Goal: Information Seeking & Learning: Check status

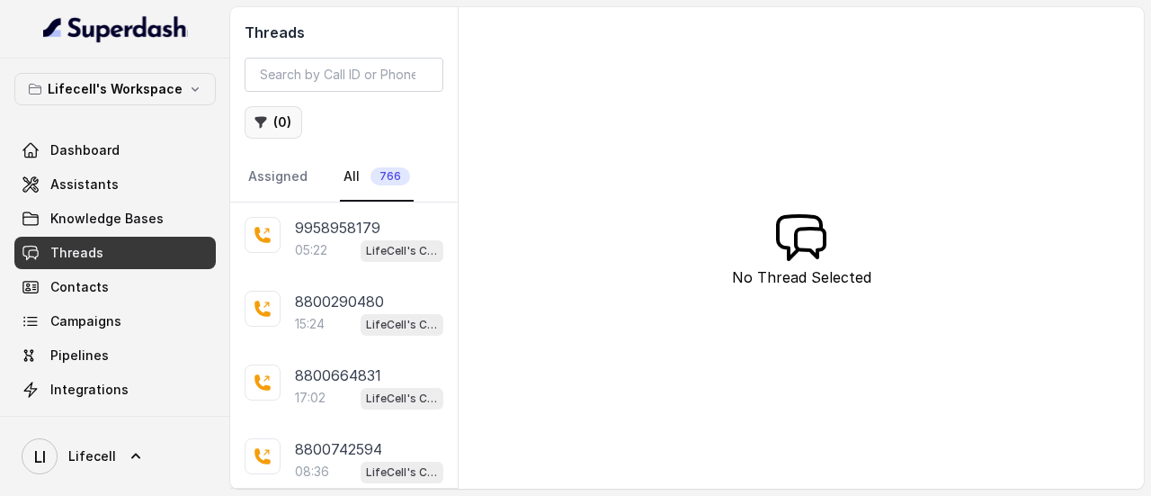
click at [277, 124] on button "( 0 )" at bounding box center [274, 122] width 58 height 32
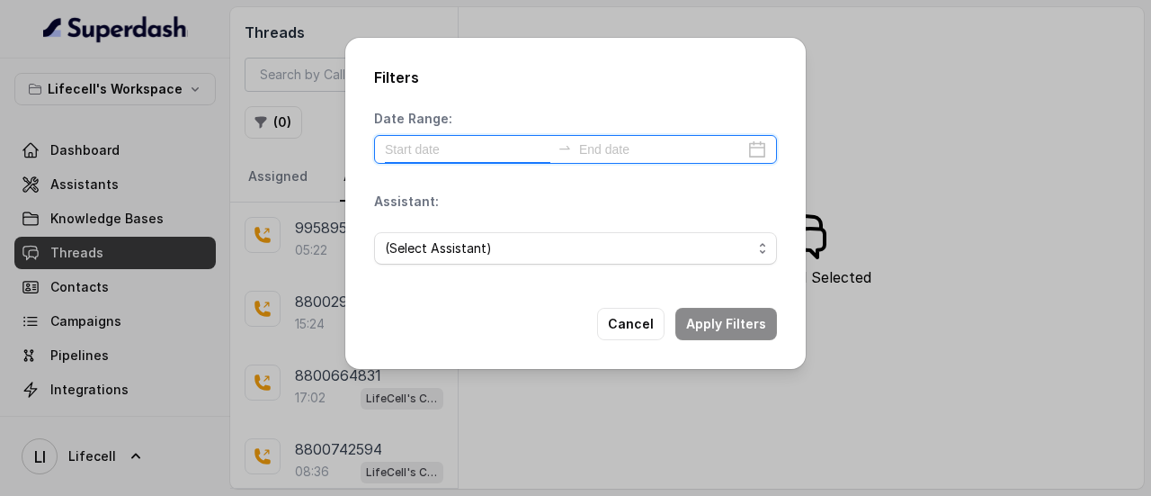
click at [458, 148] on input at bounding box center [467, 149] width 165 height 20
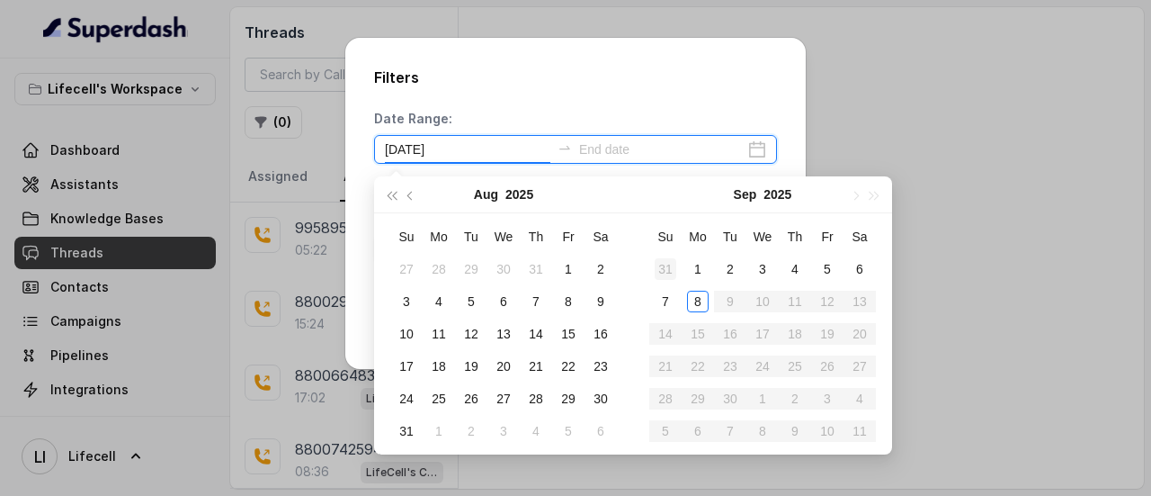
type input "[DATE]"
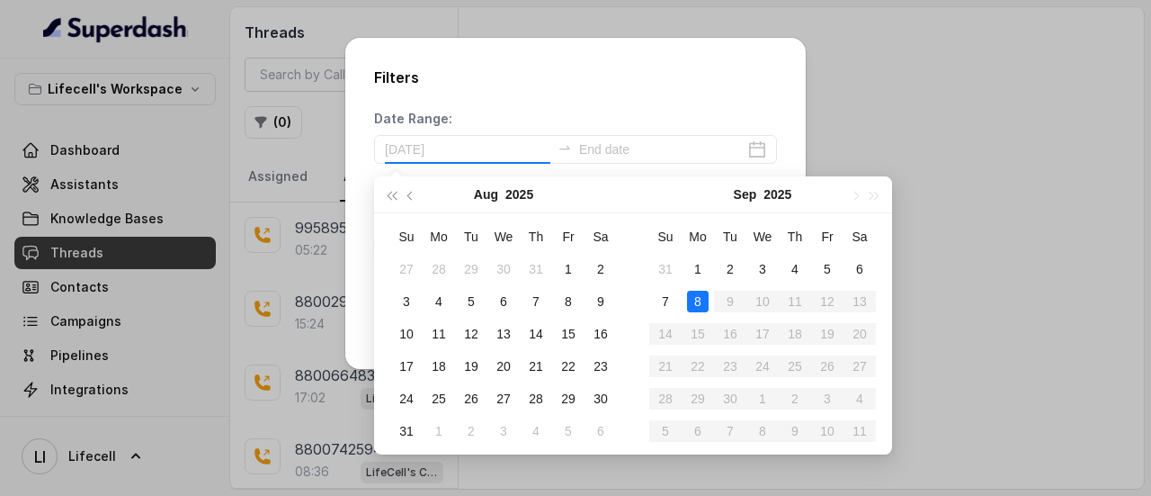
click at [692, 299] on div "8" at bounding box center [698, 301] width 22 height 22
type input "[DATE]"
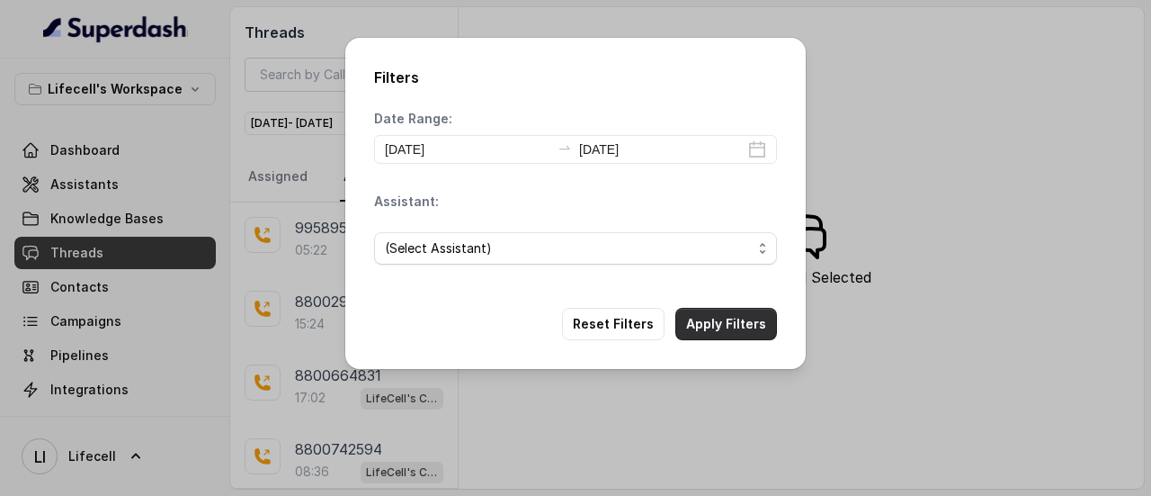
click at [748, 319] on button "Apply Filters" at bounding box center [726, 324] width 102 height 32
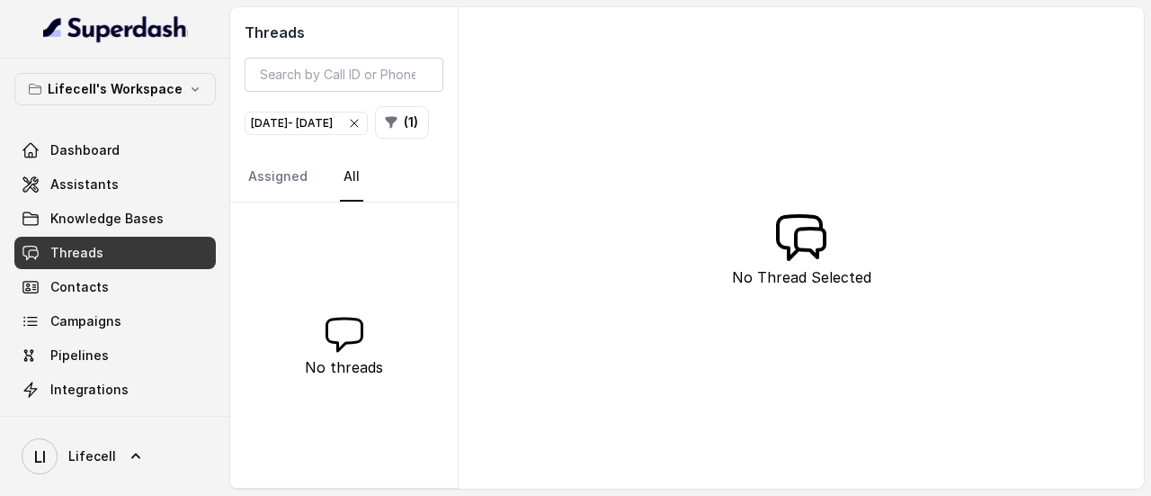
click at [358, 120] on icon "button" at bounding box center [354, 123] width 7 height 7
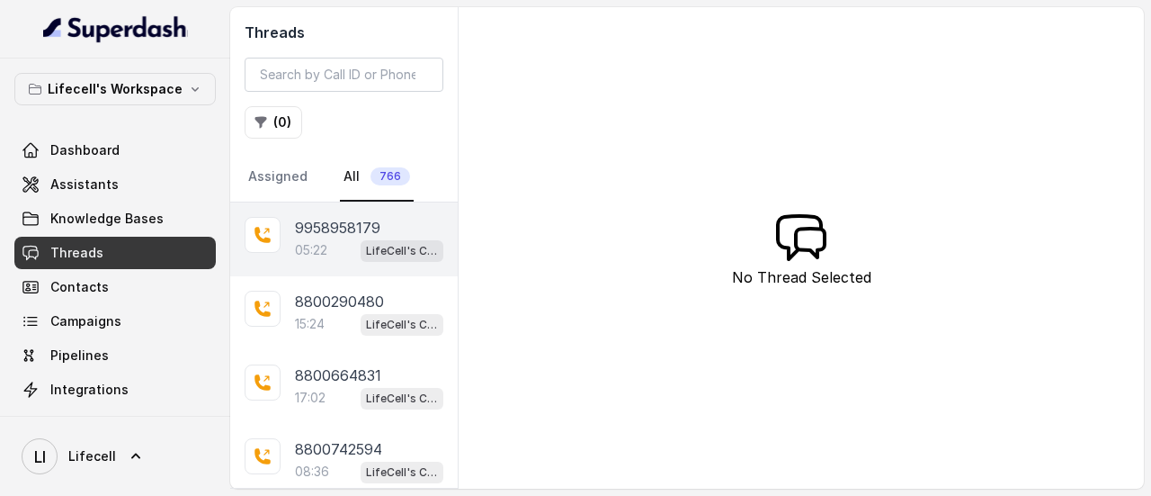
click at [384, 236] on div "9958958179" at bounding box center [369, 228] width 148 height 22
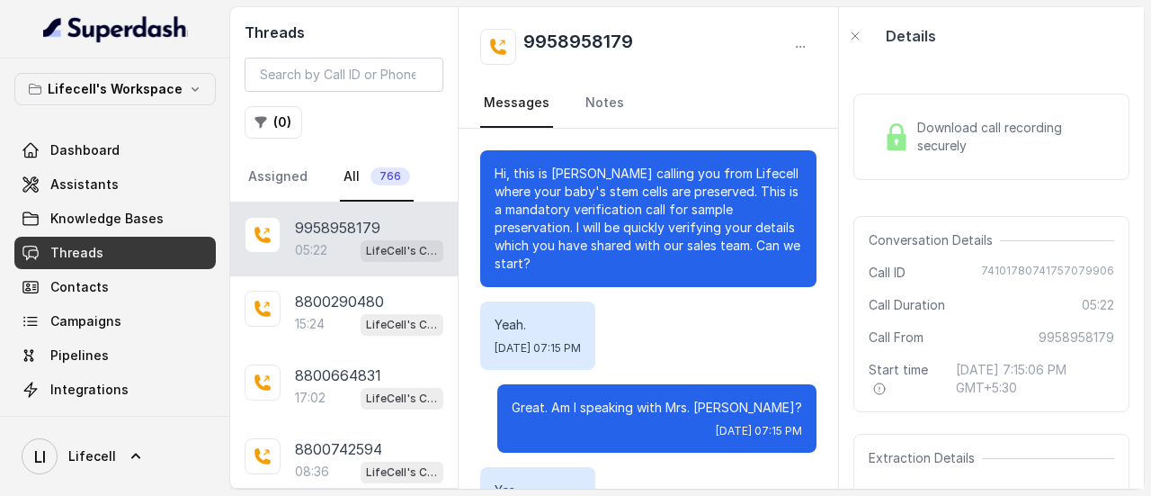
scroll to position [4197, 0]
